Goal: Transaction & Acquisition: Purchase product/service

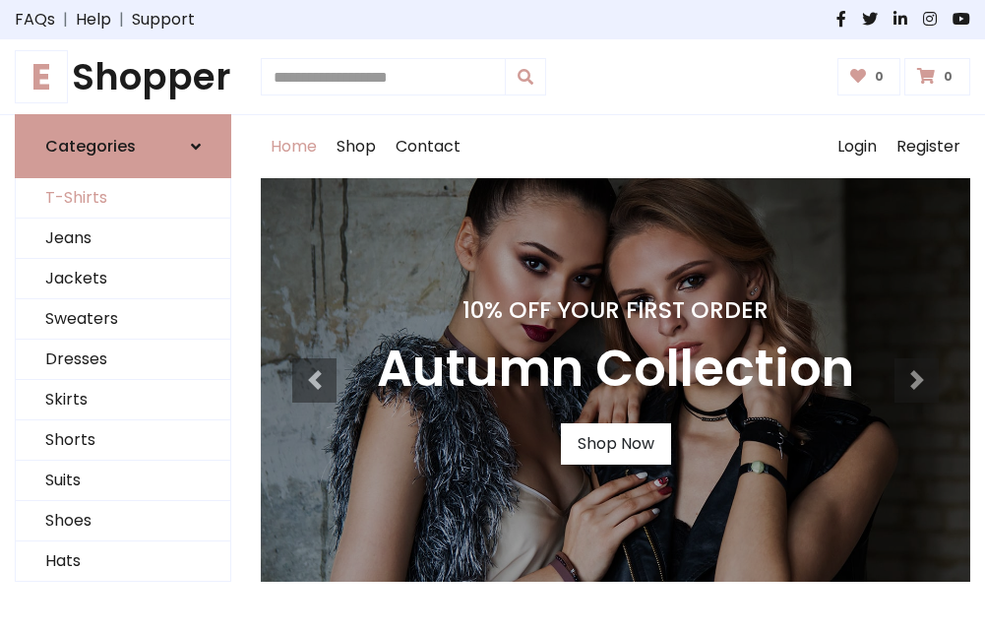
click at [123, 199] on link "T-Shirts" at bounding box center [123, 198] width 214 height 40
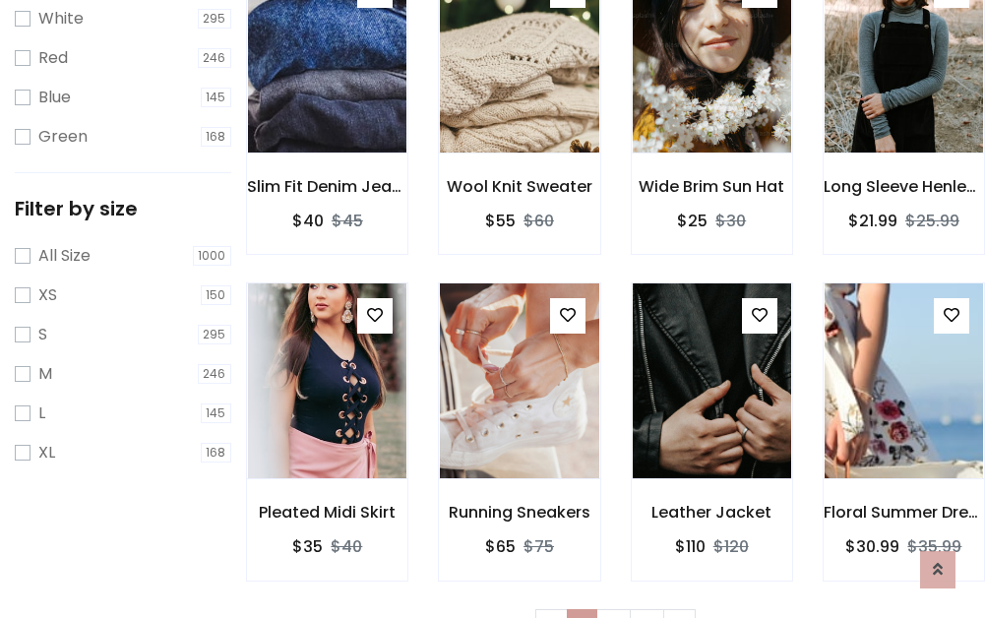
scroll to position [35, 0]
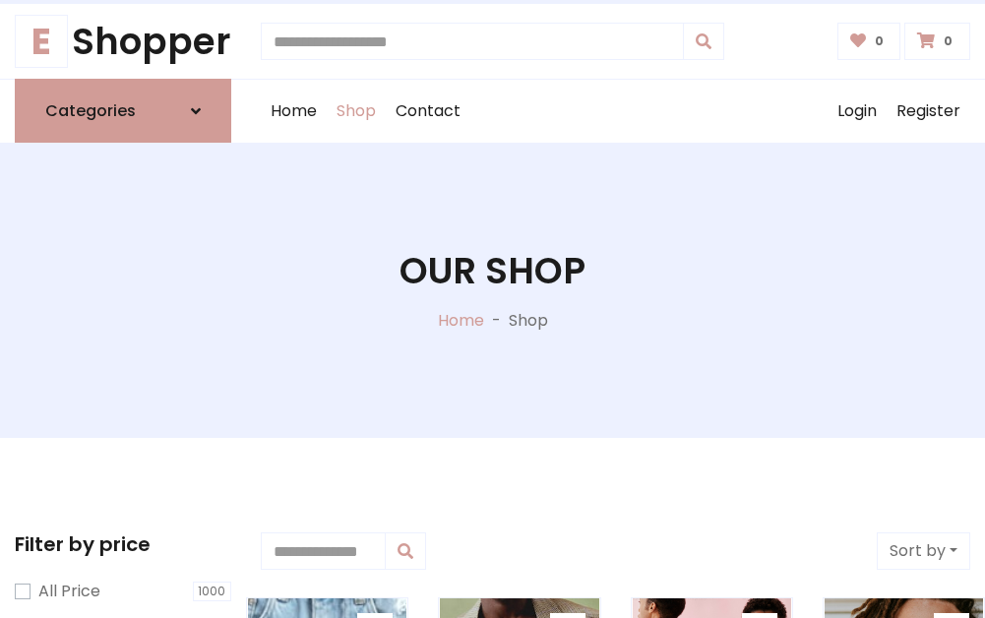
click at [492, 290] on h1 "Our Shop" at bounding box center [492, 270] width 186 height 43
click at [615, 111] on div "Home Shop Contact Log out Login Register" at bounding box center [615, 111] width 709 height 63
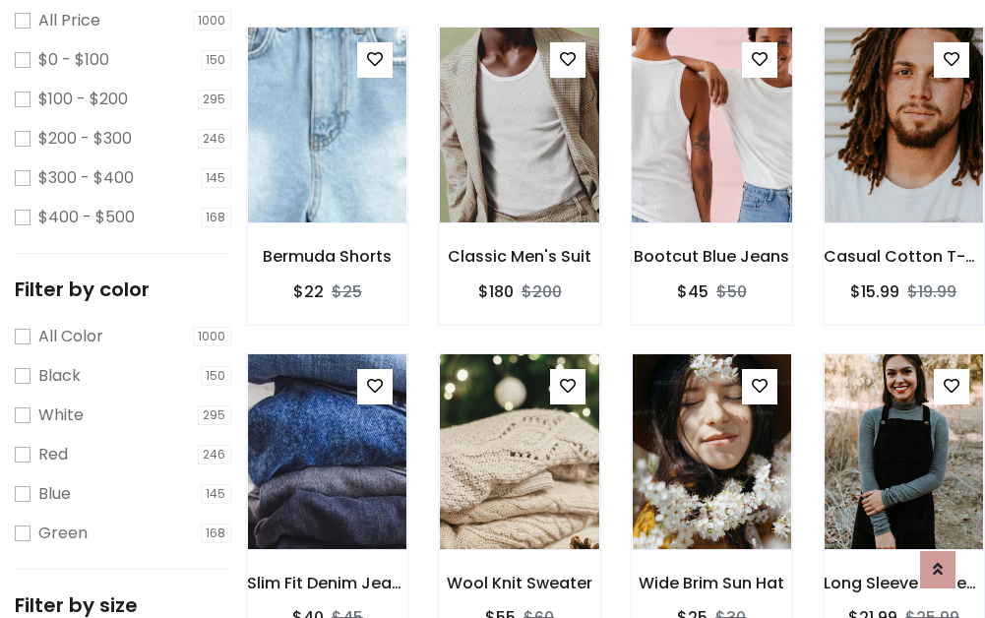
click at [711, 161] on img at bounding box center [712, 125] width 190 height 472
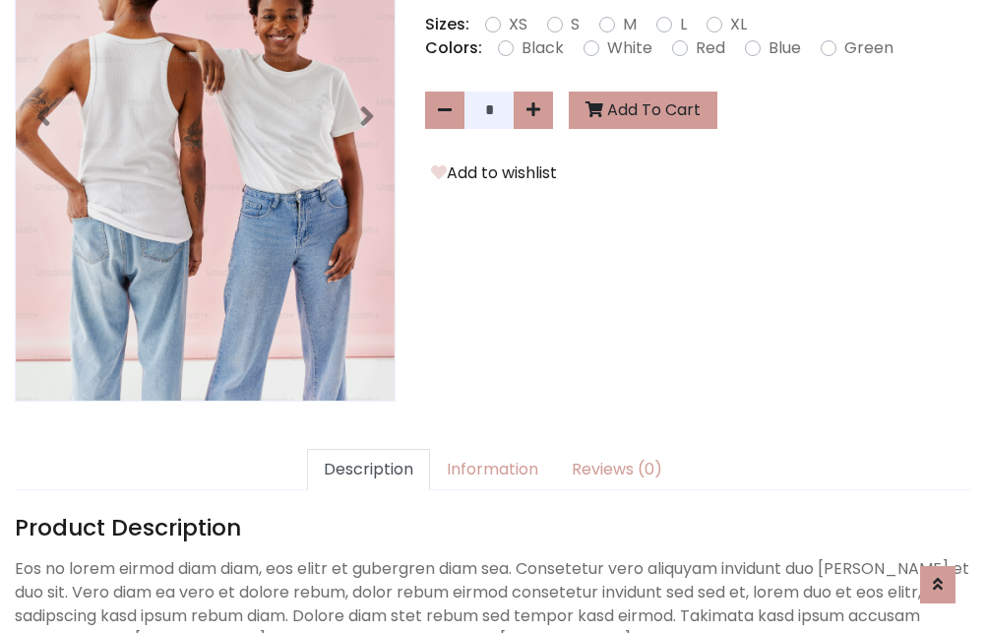
scroll to position [481, 0]
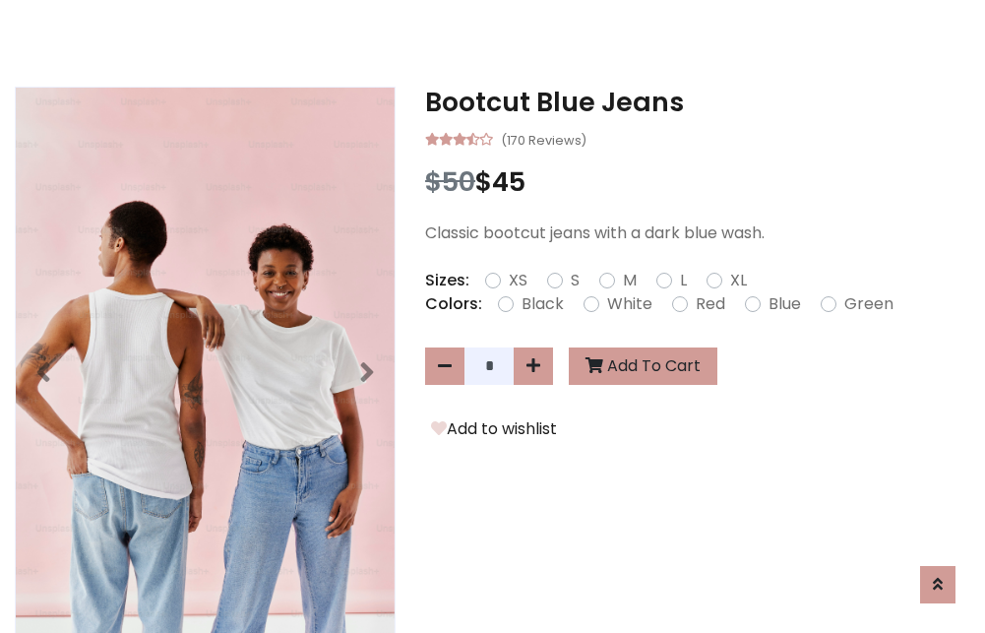
click at [697, 102] on h3 "Bootcut Blue Jeans" at bounding box center [697, 102] width 545 height 31
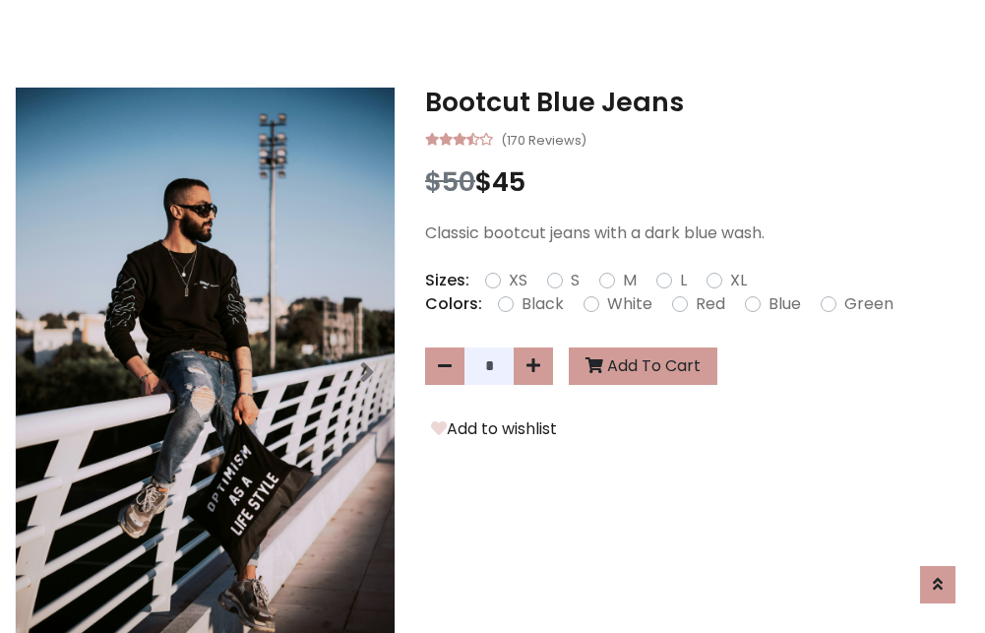
click at [697, 102] on h3 "Bootcut Blue Jeans" at bounding box center [697, 102] width 545 height 31
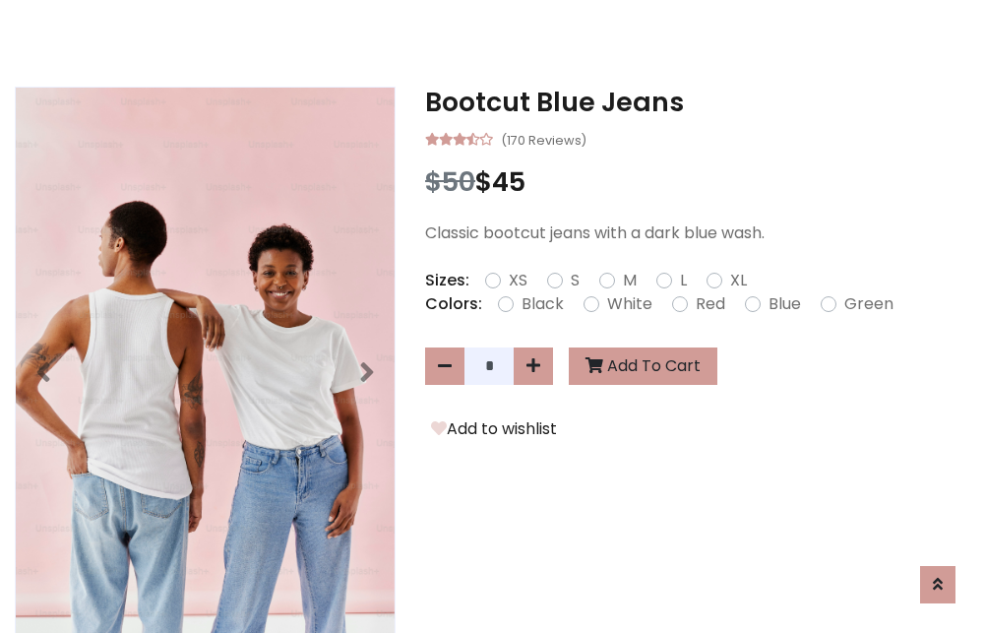
click at [697, 102] on h3 "Bootcut Blue Jeans" at bounding box center [697, 102] width 545 height 31
